Goal: Information Seeking & Learning: Find specific page/section

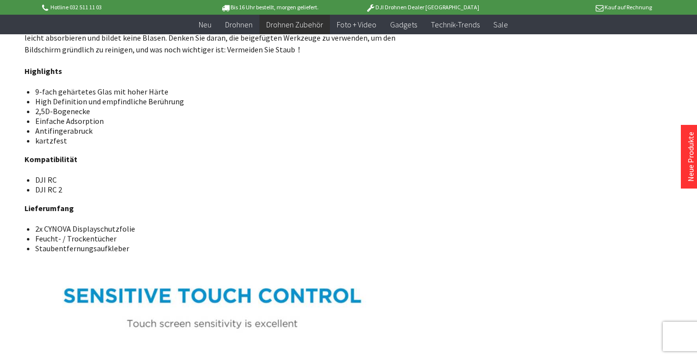
scroll to position [973, 0]
drag, startPoint x: 36, startPoint y: 191, endPoint x: 87, endPoint y: 189, distance: 50.9
click at [87, 189] on li "DJI RC 2" at bounding box center [213, 189] width 357 height 10
copy span "DJI RC 2"
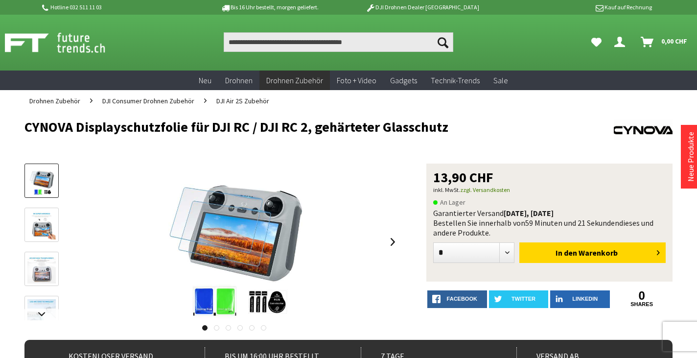
scroll to position [0, 0]
click at [255, 45] on input "Produkt, Marke, Kategorie, EAN, Artikelnummer…" at bounding box center [338, 42] width 229 height 20
paste input "********"
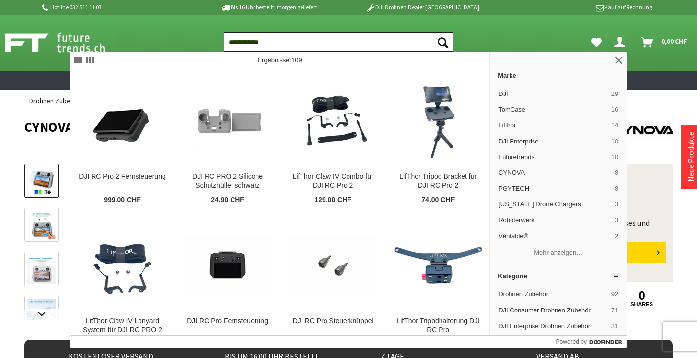
type input "**********"
click at [442, 42] on button "Suchen" at bounding box center [442, 42] width 21 height 20
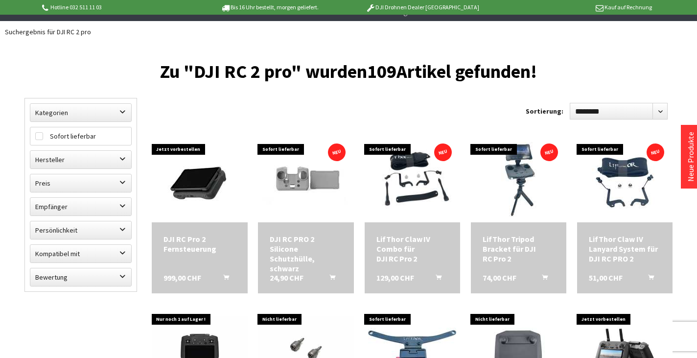
scroll to position [89, 0]
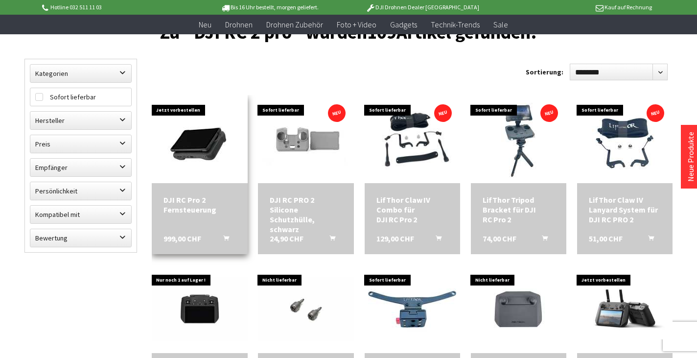
click at [195, 149] on img at bounding box center [200, 139] width 88 height 88
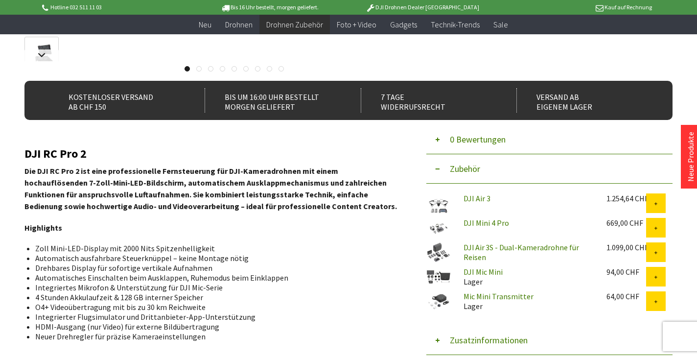
scroll to position [227, 0]
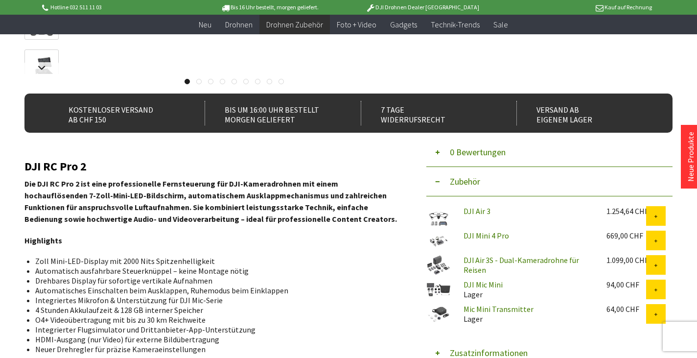
click at [436, 183] on button "Zubehör" at bounding box center [549, 181] width 246 height 29
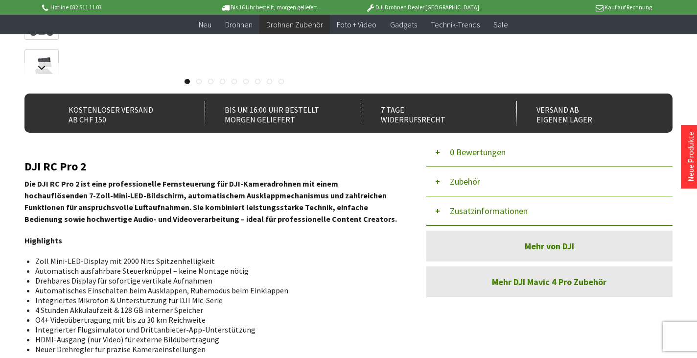
click at [436, 183] on button "Zubehör" at bounding box center [549, 181] width 246 height 29
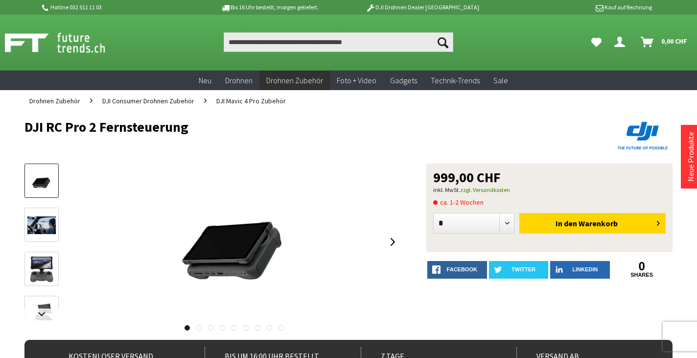
scroll to position [0, 0]
drag, startPoint x: 26, startPoint y: 126, endPoint x: 186, endPoint y: 124, distance: 160.5
click at [186, 124] on h1 "DJI RC Pro 2 Fernsteuerung" at bounding box center [283, 126] width 518 height 15
copy h1 "DJI RC Pro 2 Fernsteuerung"
